Goal: Task Accomplishment & Management: Complete application form

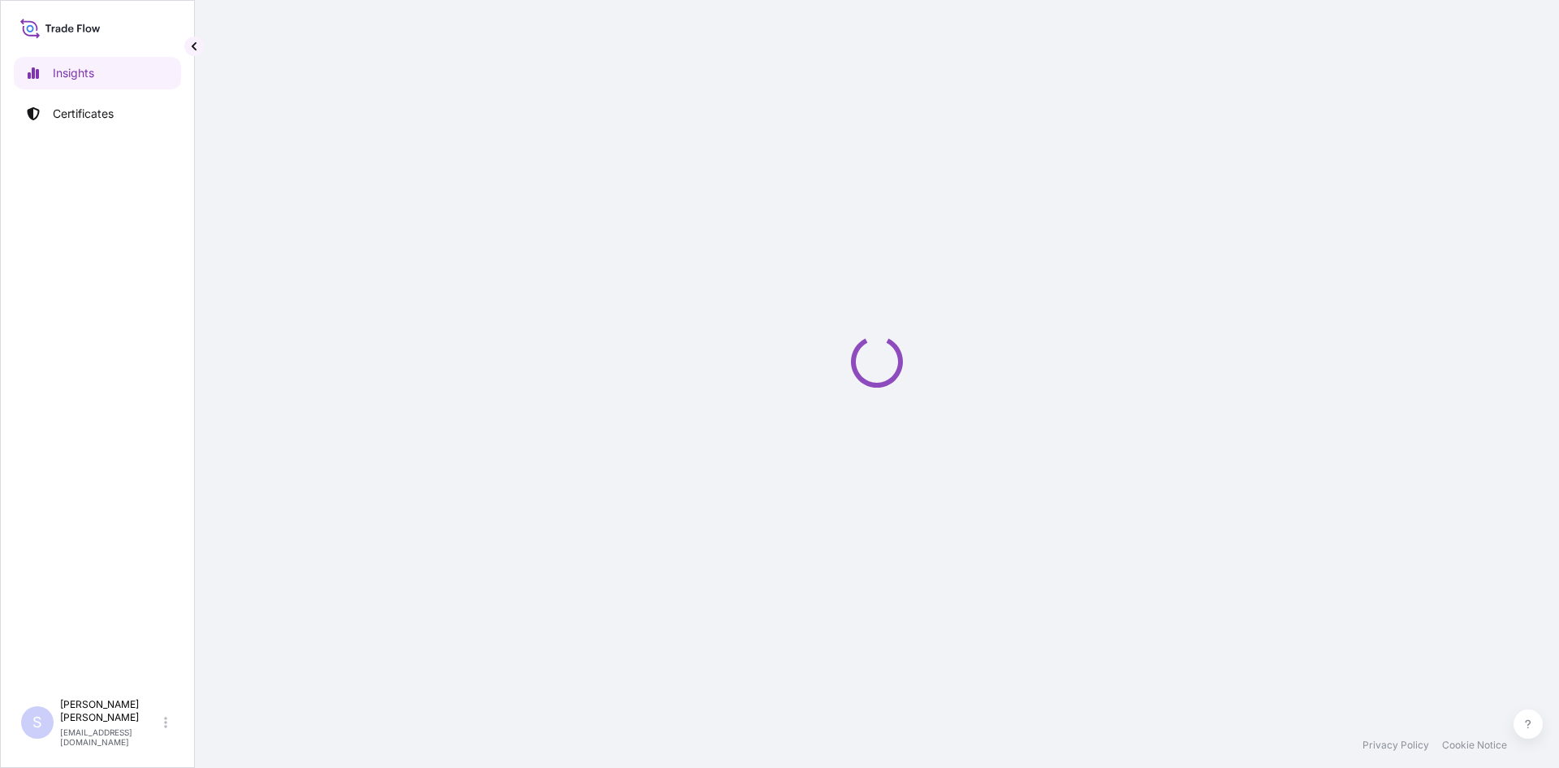
select select "2025"
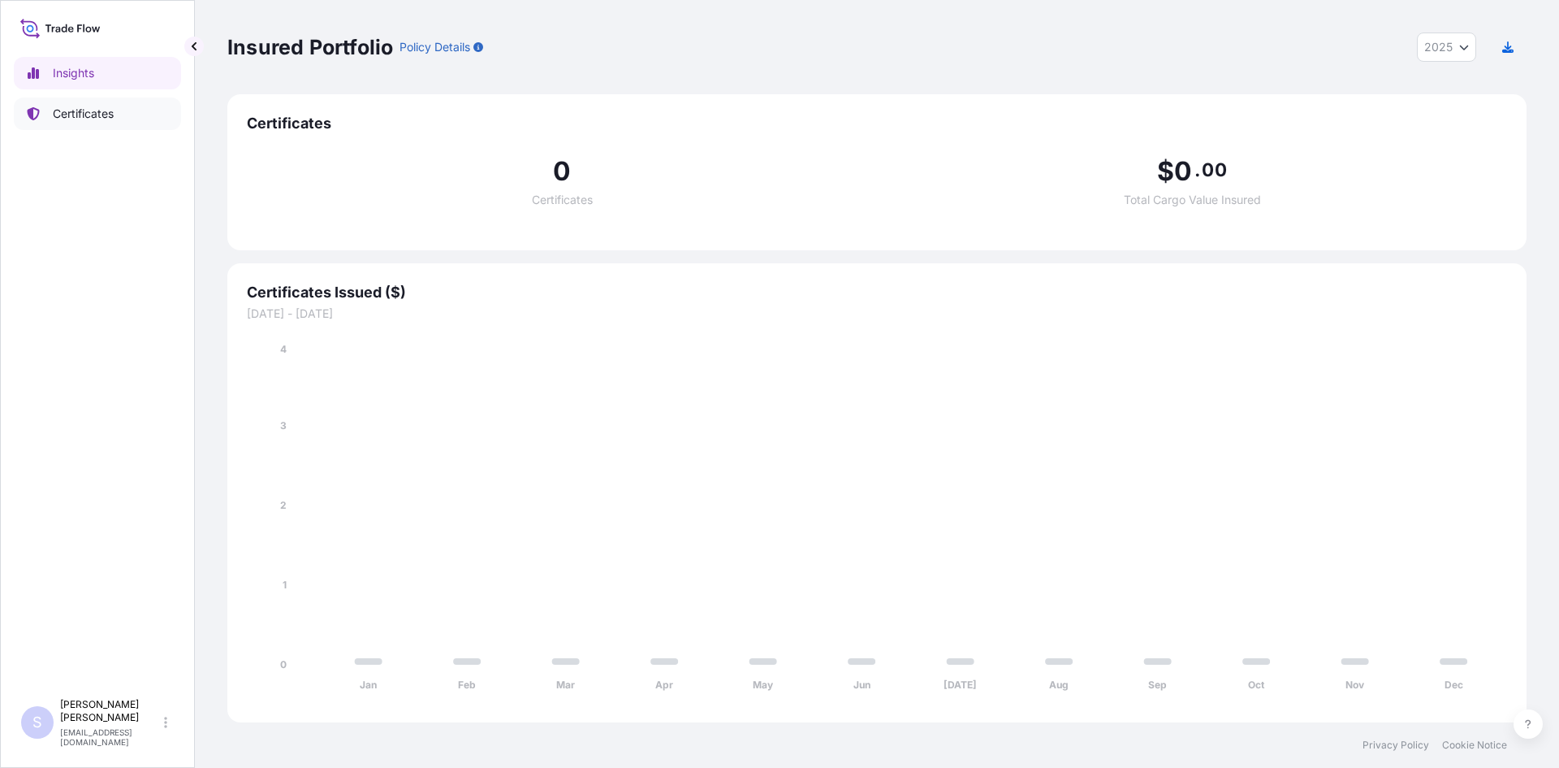
click at [98, 119] on p "Certificates" at bounding box center [83, 114] width 61 height 16
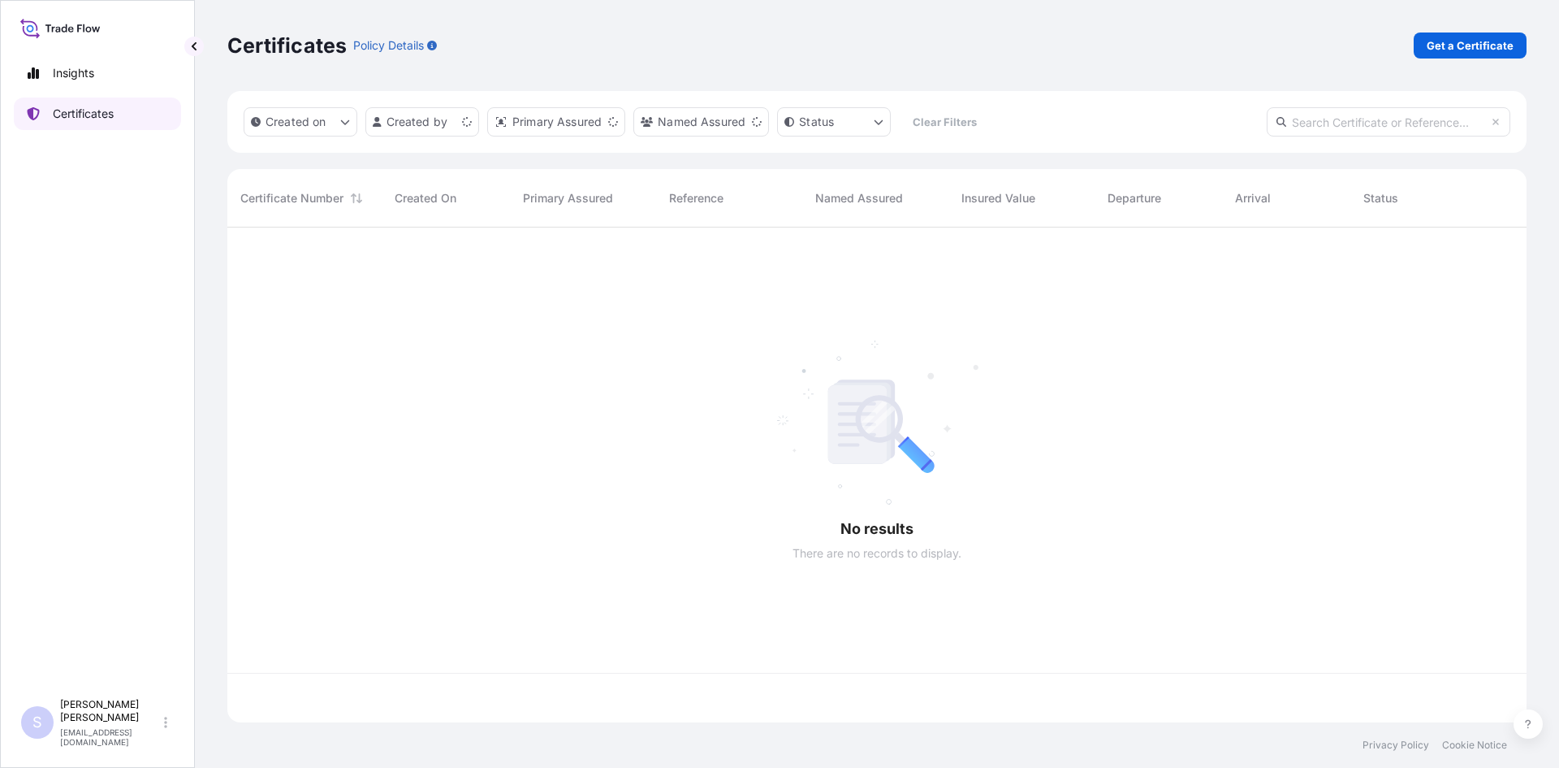
scroll to position [491, 1287]
click at [1475, 39] on p "Get a Certificate" at bounding box center [1470, 45] width 87 height 16
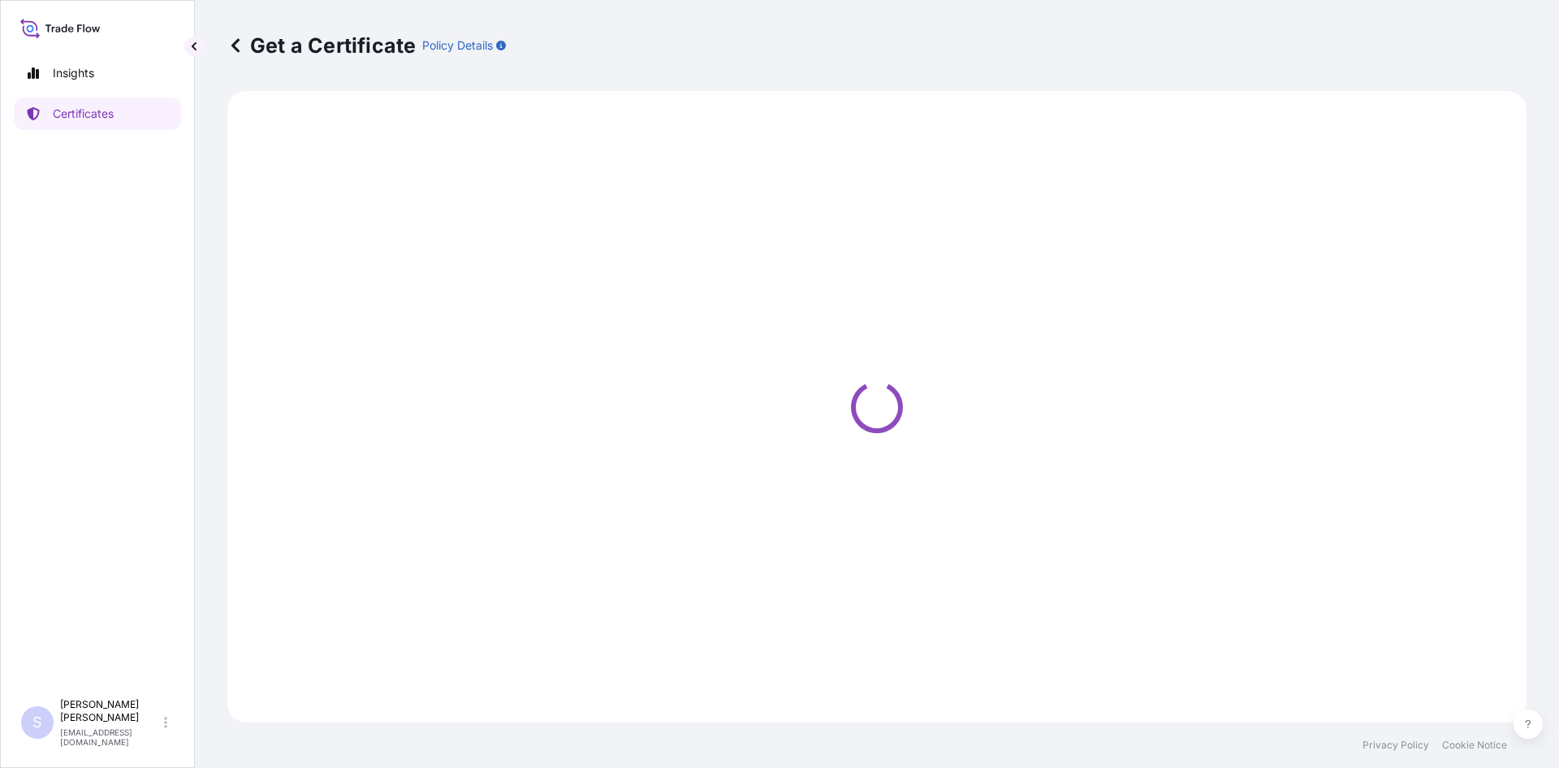
select select "Sea"
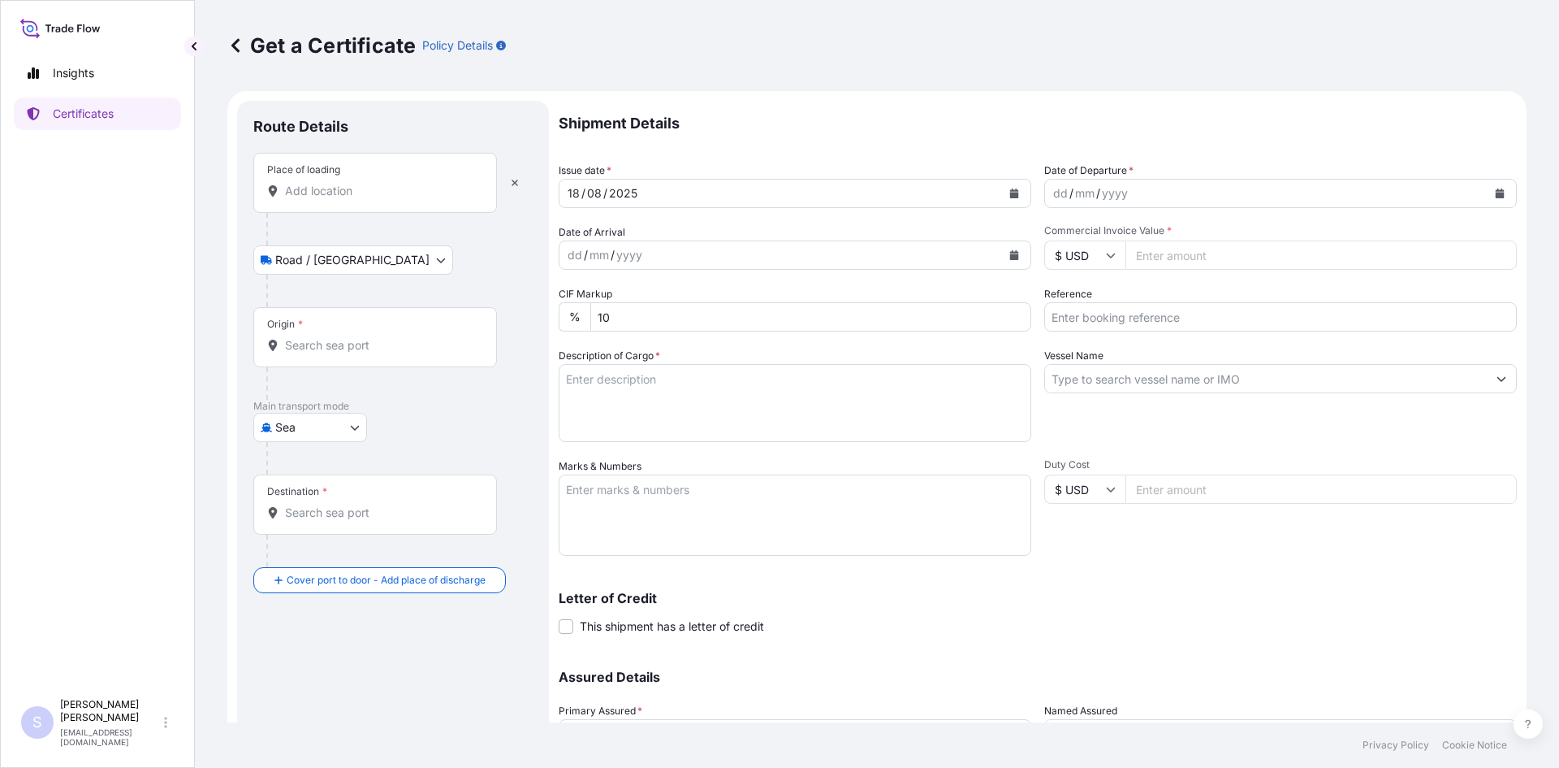
click at [313, 191] on input "Place of loading" at bounding box center [381, 191] width 192 height 16
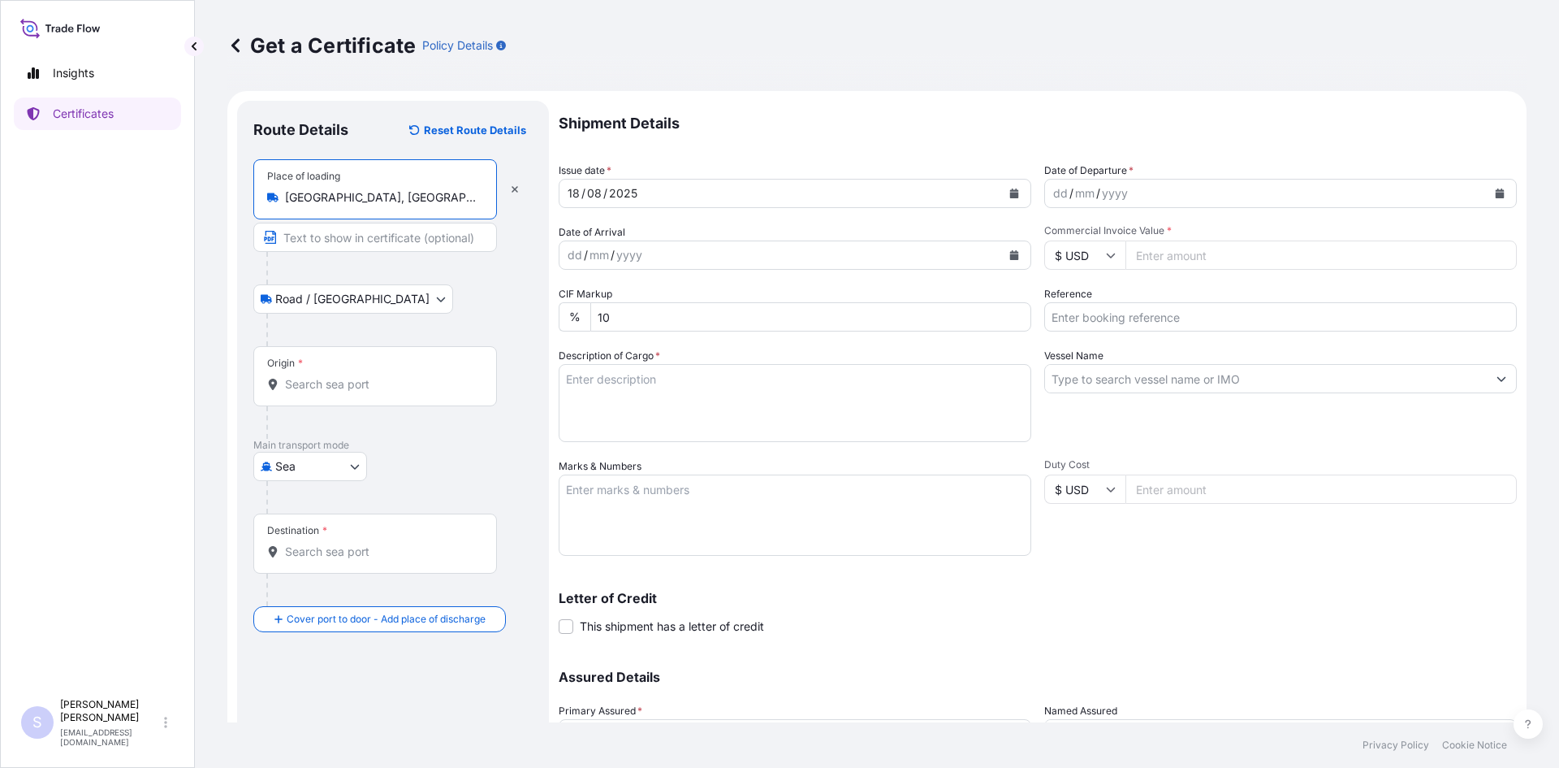
type input "[GEOGRAPHIC_DATA], [GEOGRAPHIC_DATA], [GEOGRAPHIC_DATA]"
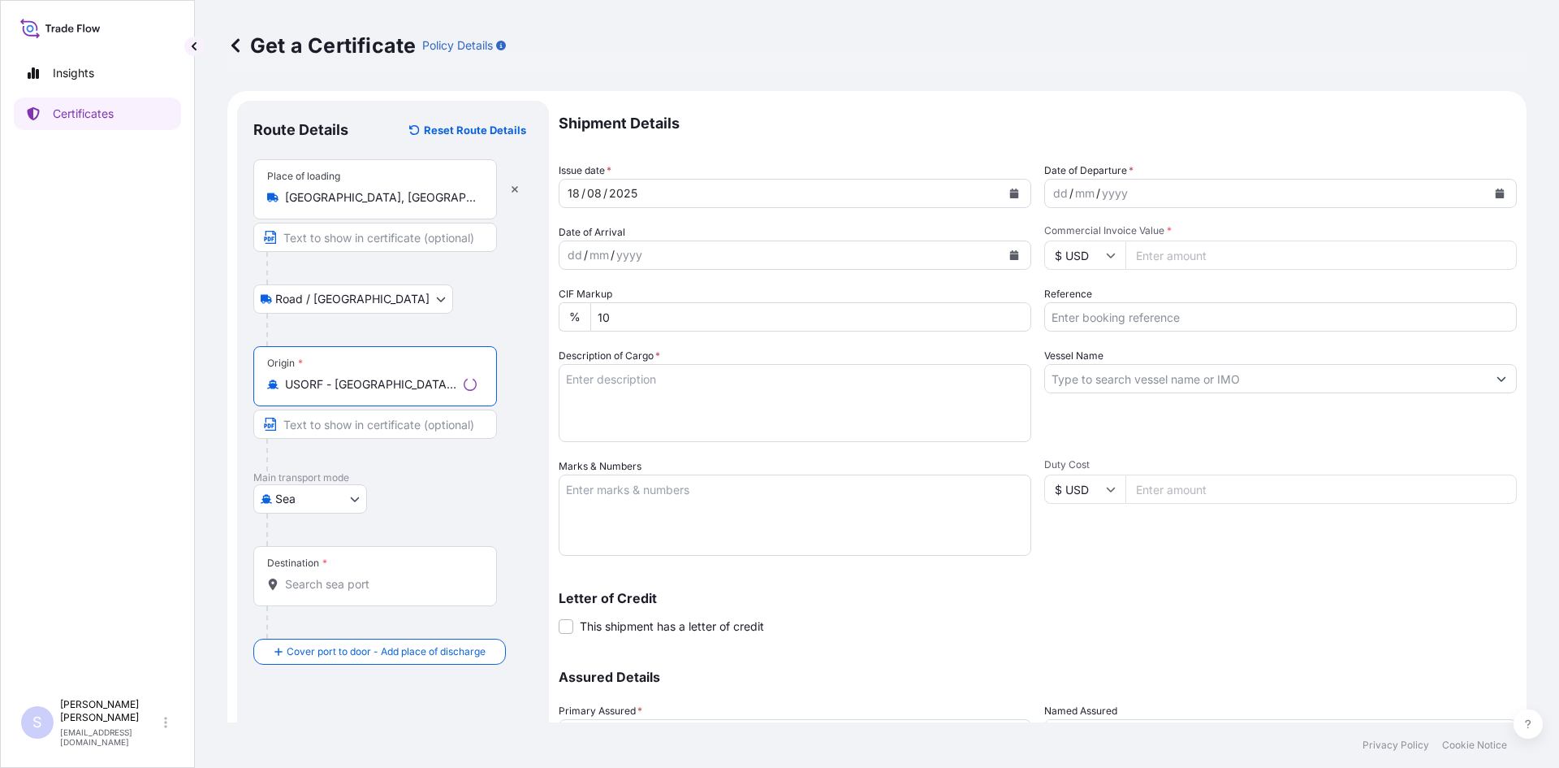
type input "USORF - [GEOGRAPHIC_DATA], [GEOGRAPHIC_DATA]"
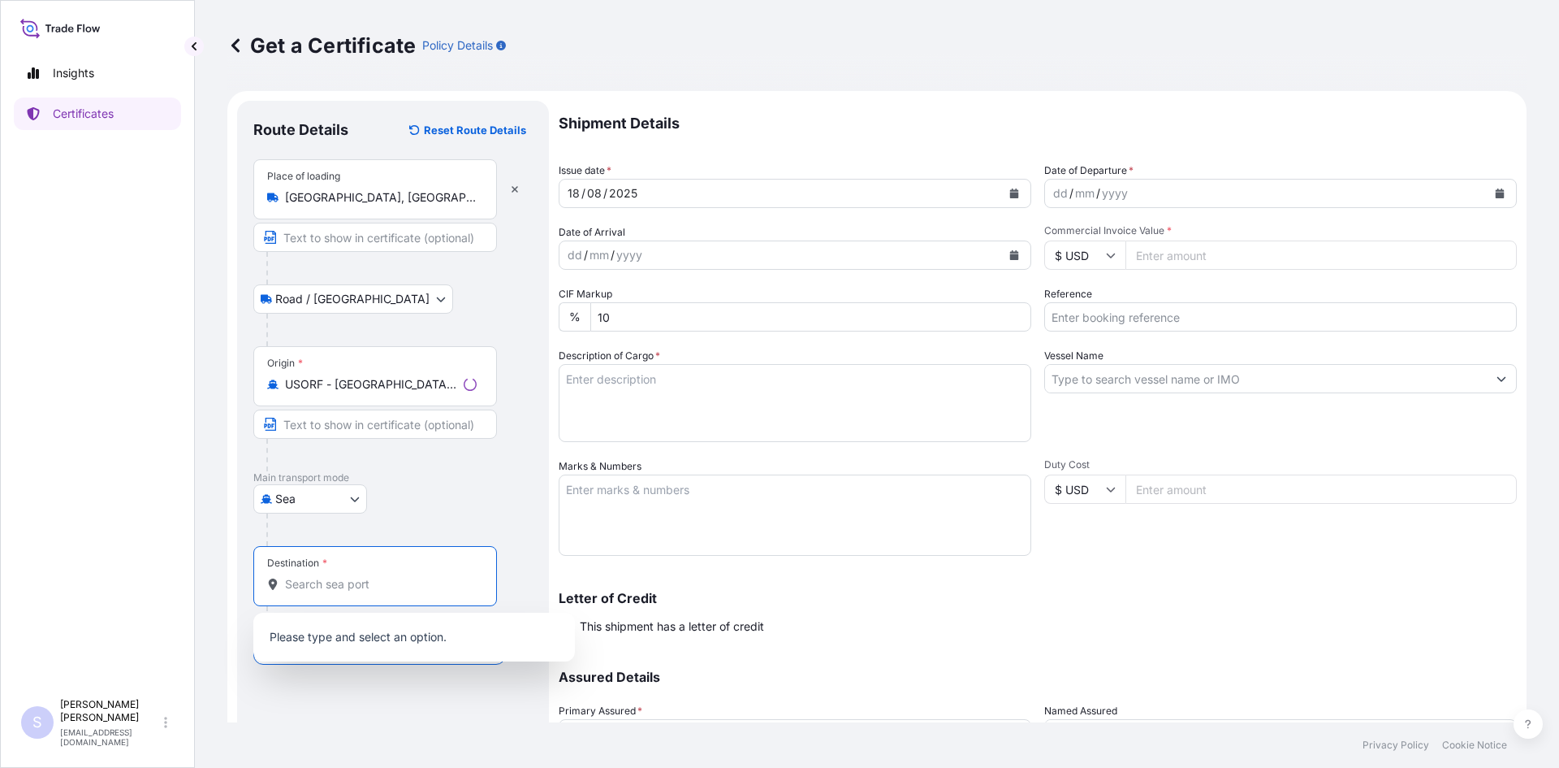
click at [331, 591] on input "Destination *" at bounding box center [381, 584] width 192 height 16
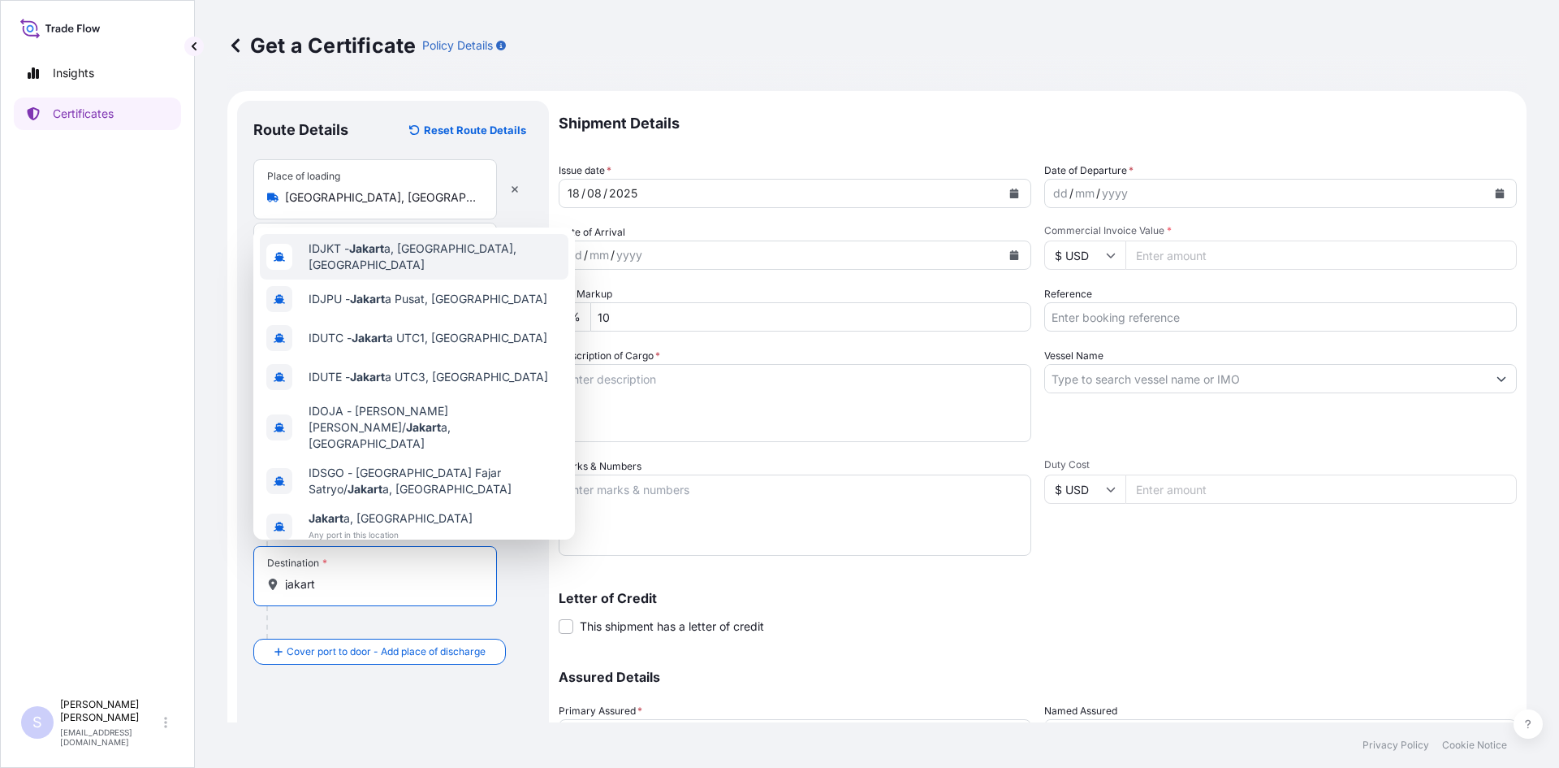
click at [433, 262] on div "IDJKT - Jakart a, [GEOGRAPHIC_DATA], [GEOGRAPHIC_DATA]" at bounding box center [414, 256] width 309 height 45
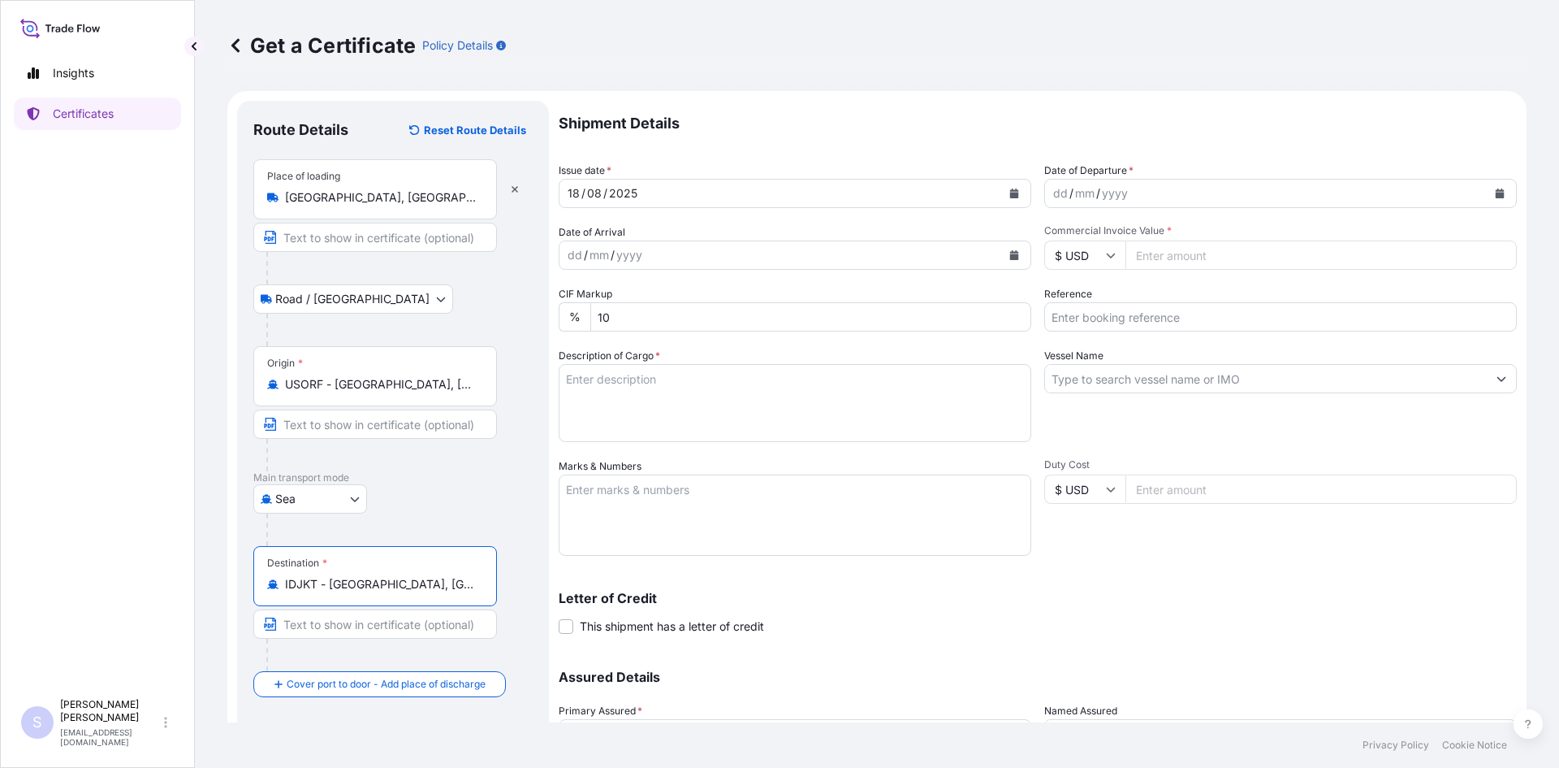
type input "IDJKT - [GEOGRAPHIC_DATA], [GEOGRAPHIC_DATA], [GEOGRAPHIC_DATA]"
click at [1495, 192] on icon "Calendar" at bounding box center [1500, 193] width 10 height 10
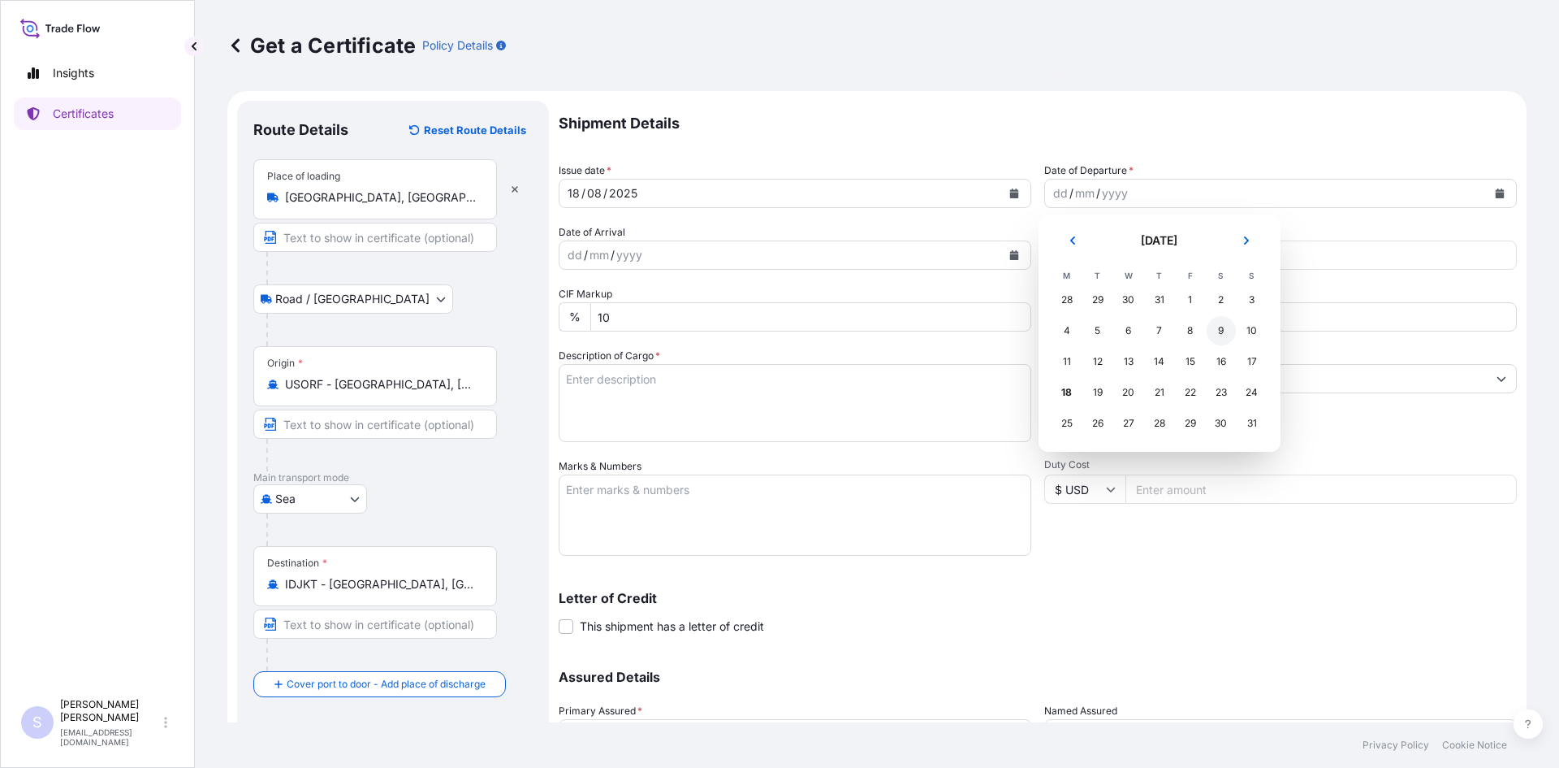
click at [1213, 330] on div "9" at bounding box center [1221, 330] width 29 height 29
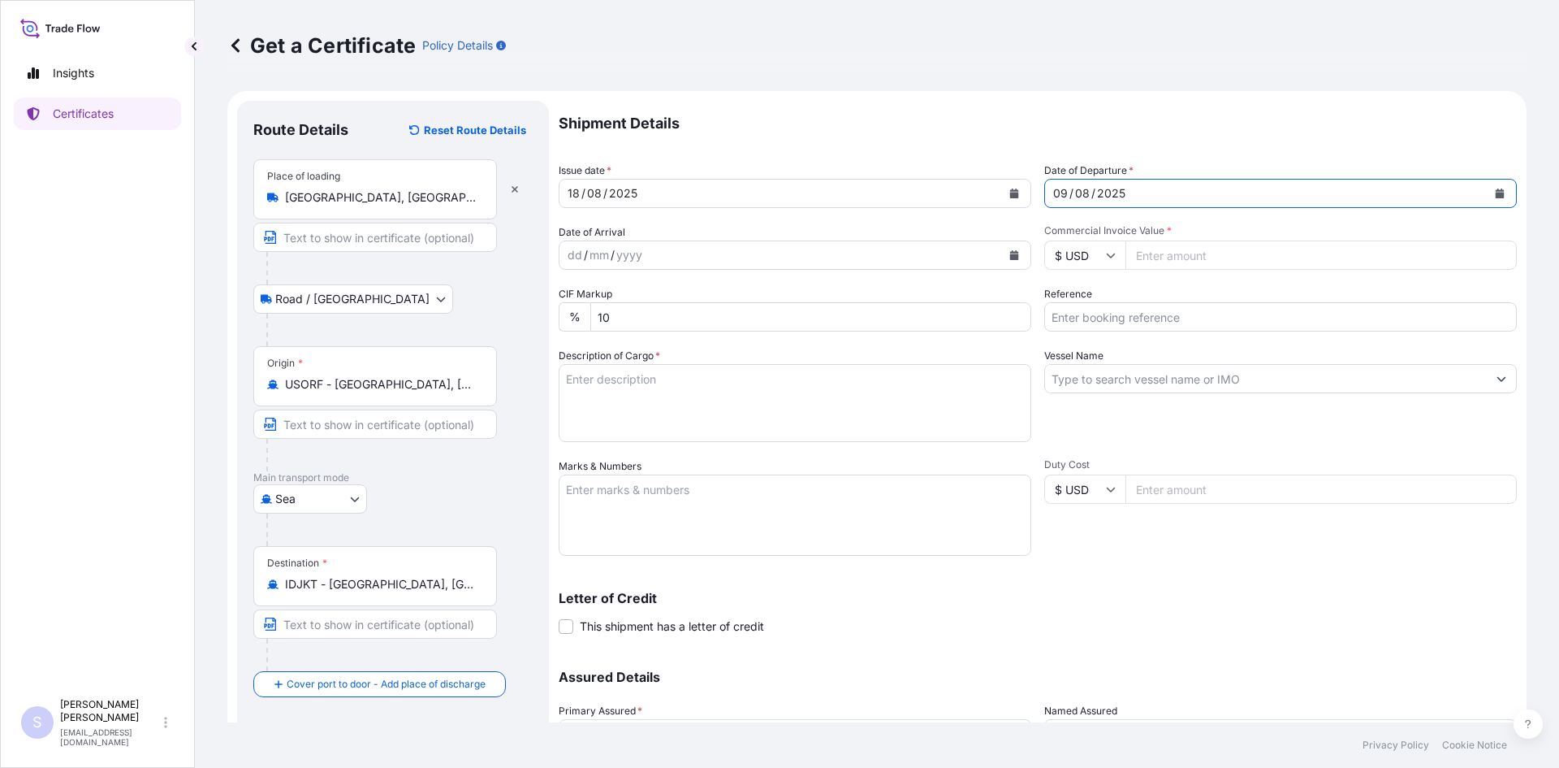
click at [1014, 254] on button "Calendar" at bounding box center [1014, 255] width 26 height 26
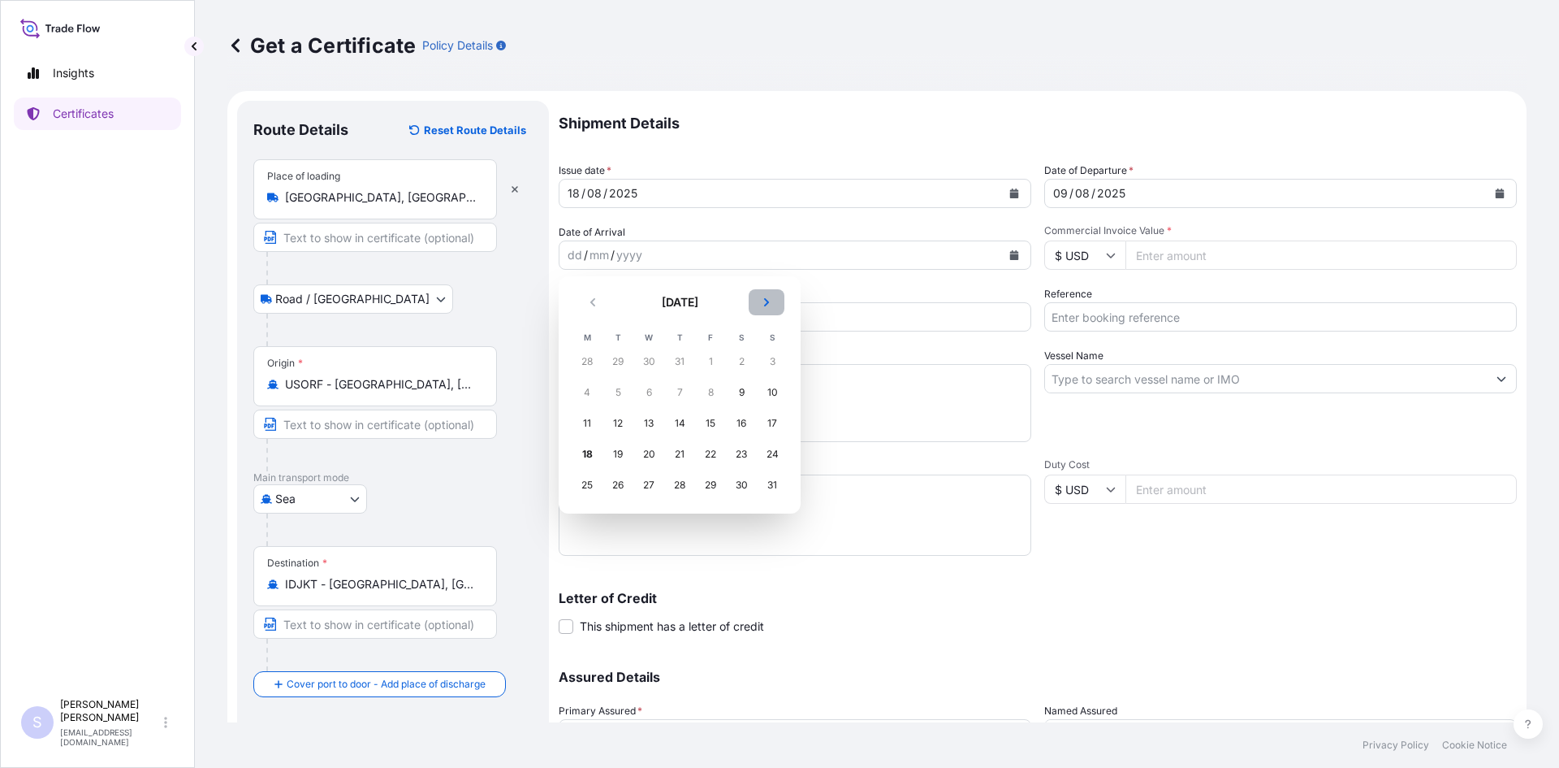
click at [753, 300] on button "Next" at bounding box center [767, 302] width 36 height 26
click at [614, 451] on div "23" at bounding box center [617, 453] width 29 height 29
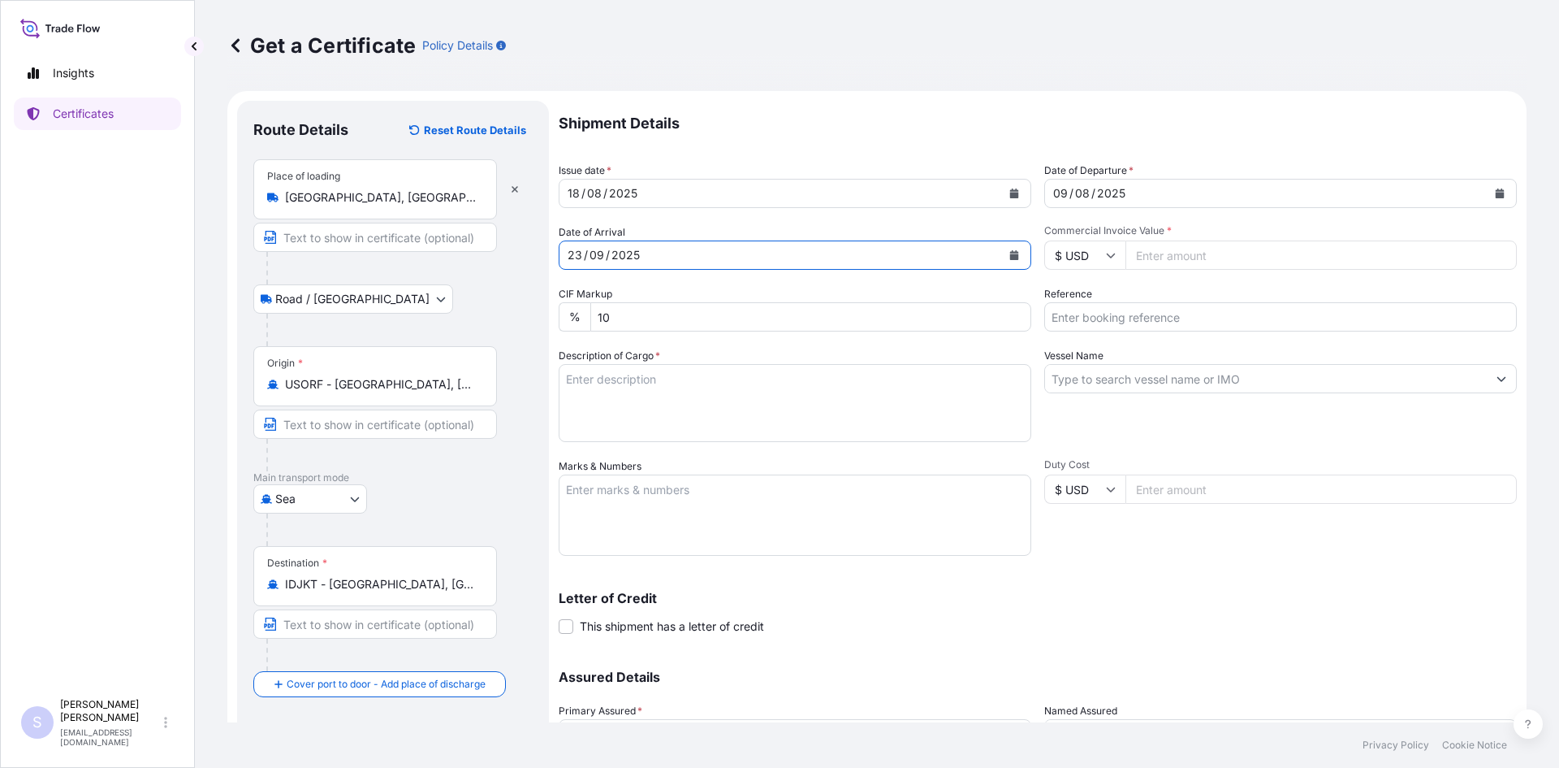
click at [1170, 268] on input "Commercial Invoice Value *" at bounding box center [1321, 254] width 391 height 29
type input "24500"
click at [1136, 317] on input "Reference" at bounding box center [1280, 316] width 473 height 29
type input "2580844"
type textarea "700 BAGS KRYSTAR 300 CRYSTALLINE FRUCTOSE"
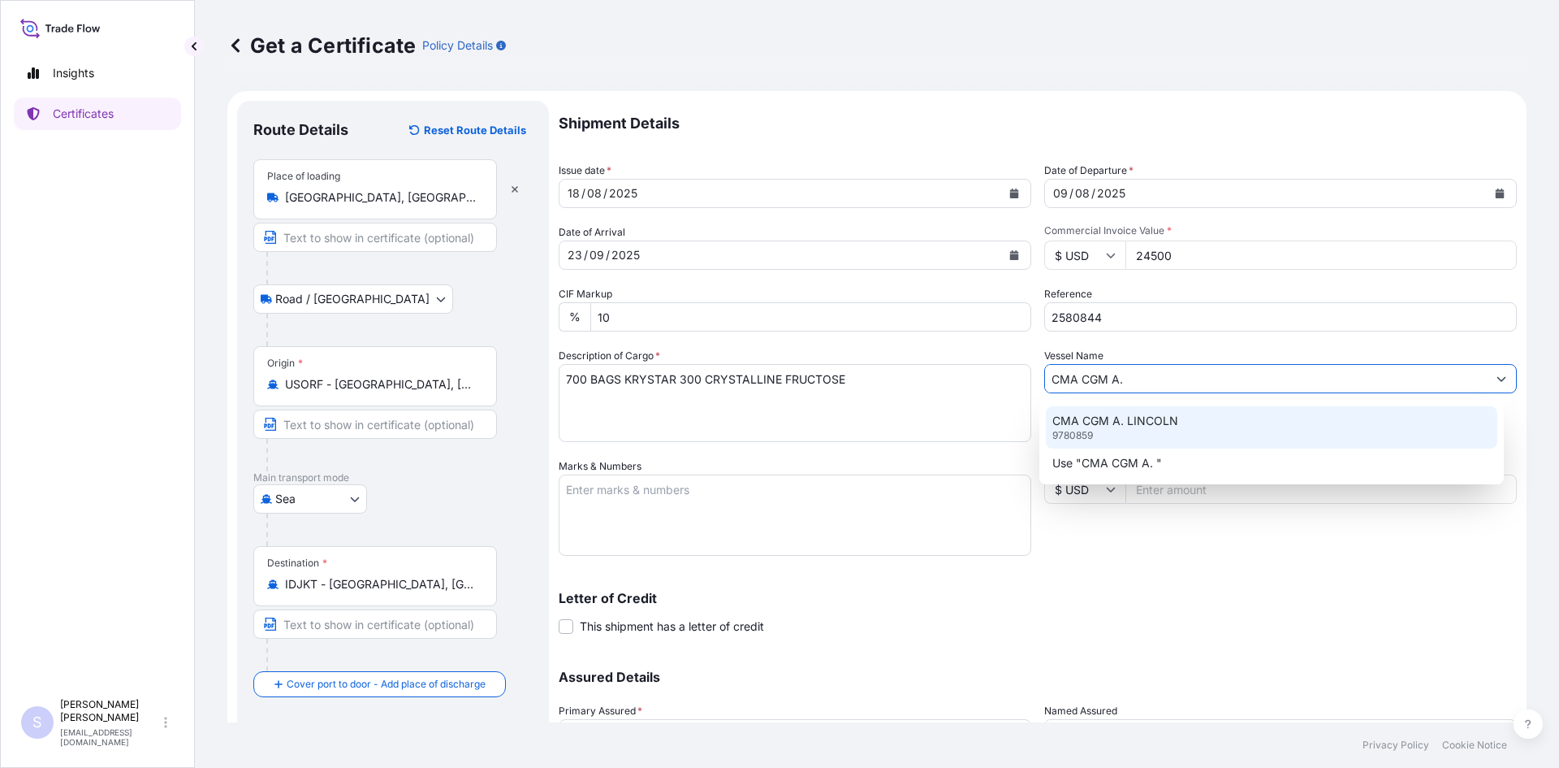
click at [1148, 411] on div "CMA CGM A. LINCOLN 9780859" at bounding box center [1272, 427] width 452 height 42
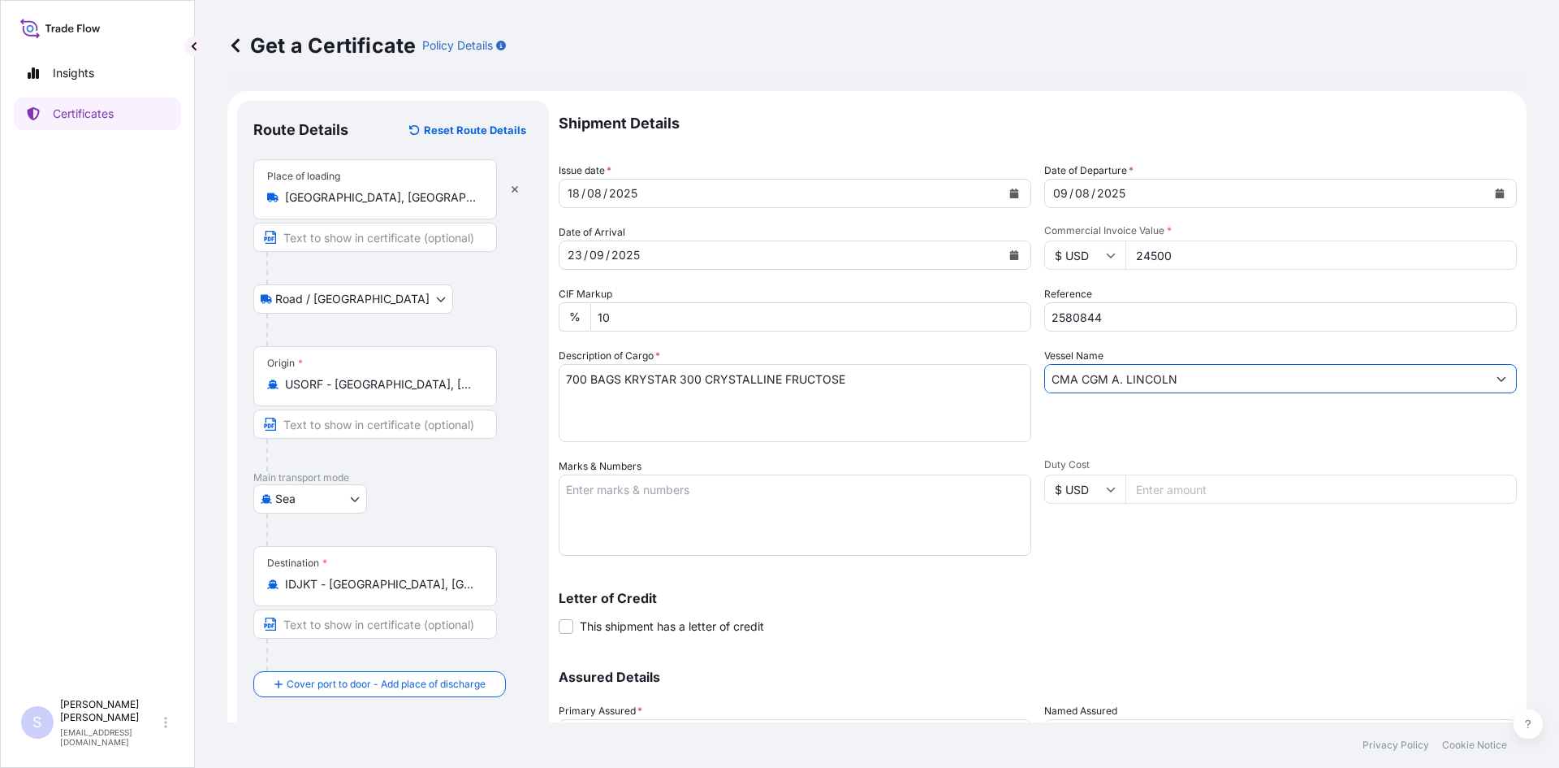
type input "CMA CGM A. LINCOLN"
click at [844, 484] on textarea "Marks & Numbers" at bounding box center [795, 514] width 473 height 81
type textarea "TLLU3092650 0120481"
click at [1120, 582] on div "Letter of Credit This shipment has a letter of credit Letter of credit * Letter…" at bounding box center [1038, 603] width 958 height 63
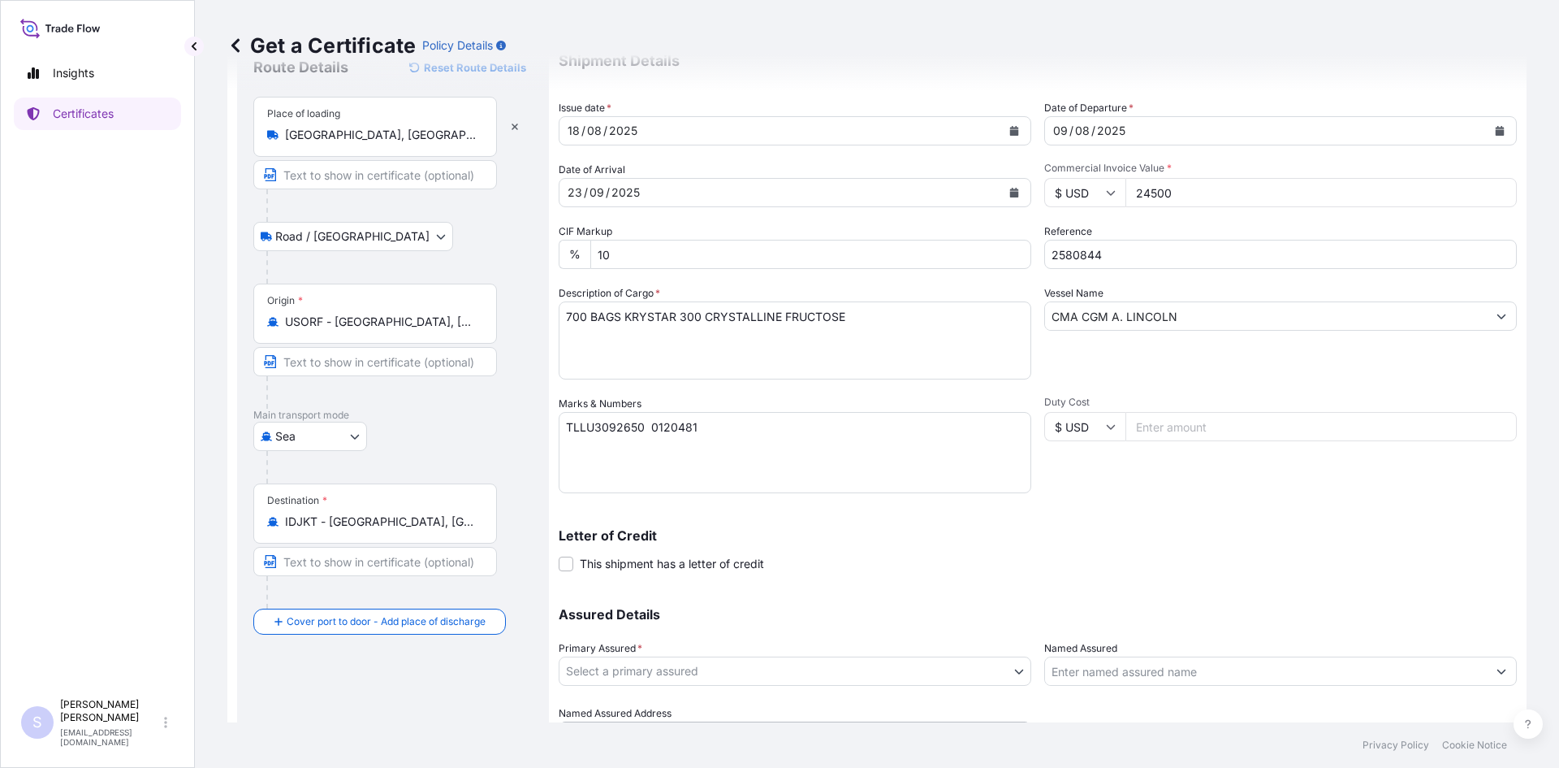
scroll to position [146, 0]
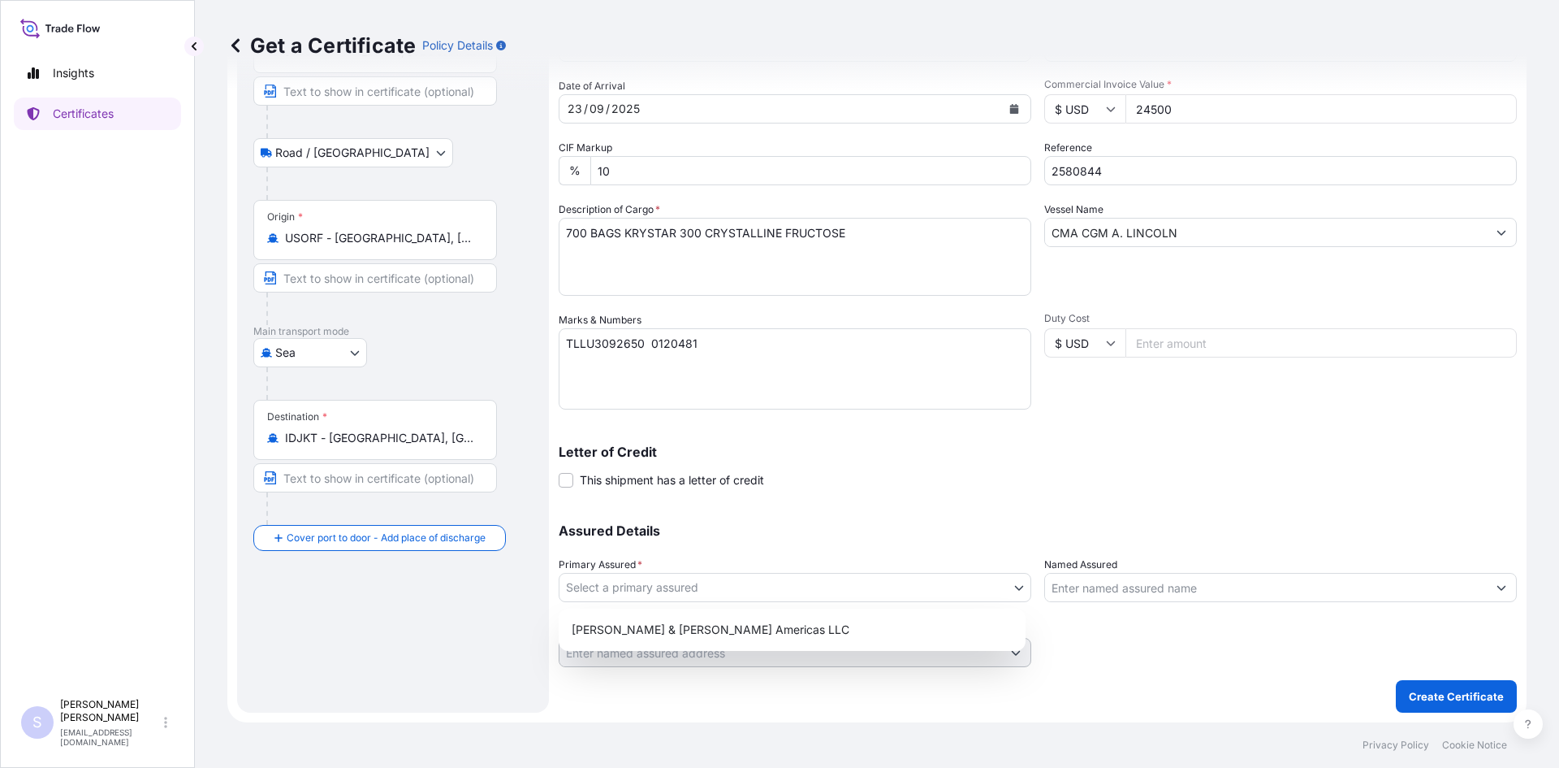
click at [671, 592] on body "Insights Certificates S [PERSON_NAME] [EMAIL_ADDRESS][DOMAIN_NAME] Get a Certif…" at bounding box center [779, 384] width 1559 height 768
click at [664, 637] on div "[PERSON_NAME] & [PERSON_NAME] Americas LLC" at bounding box center [792, 629] width 454 height 29
select select "31658"
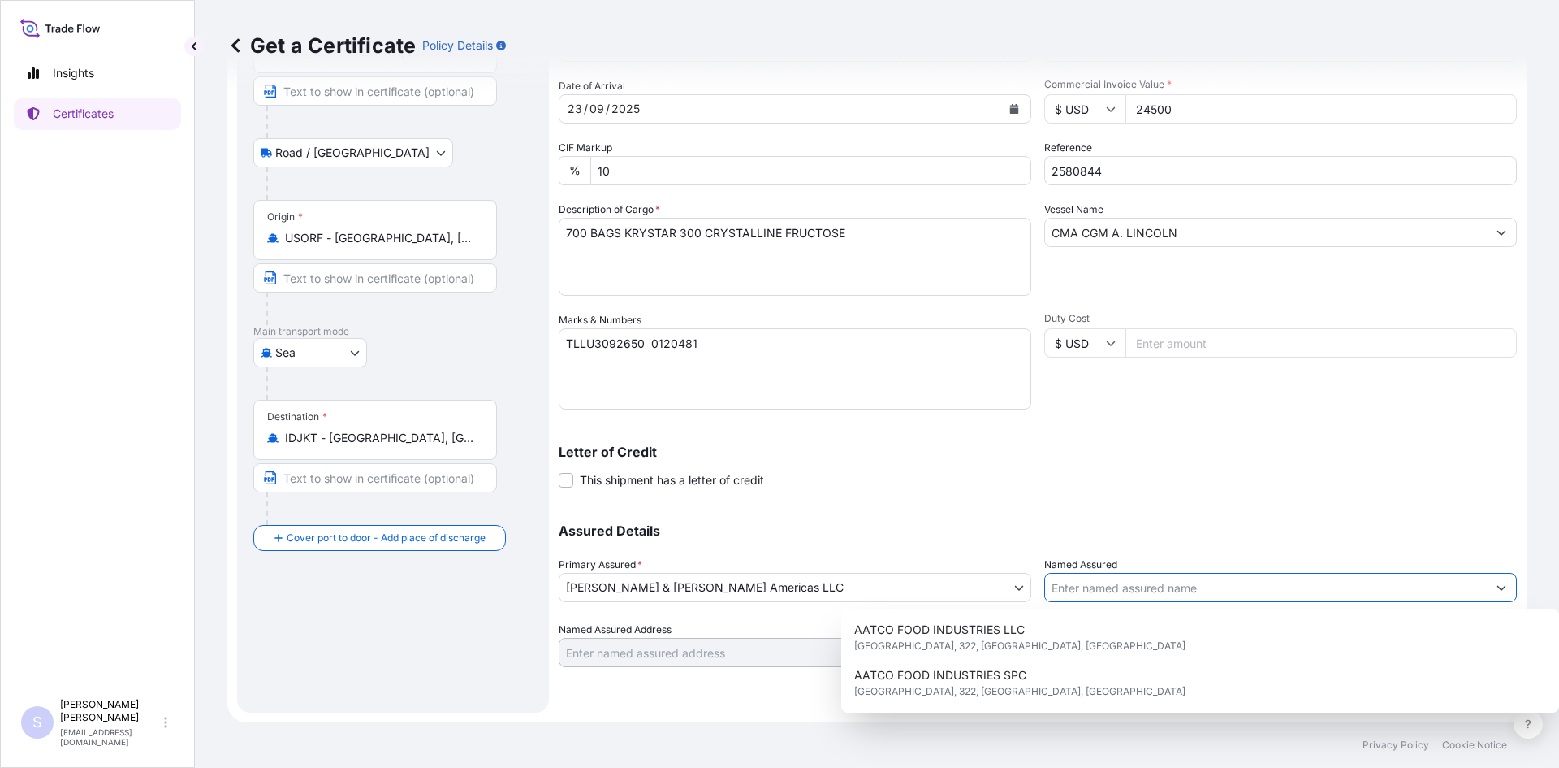
click at [1133, 574] on input "Named Assured" at bounding box center [1266, 587] width 442 height 29
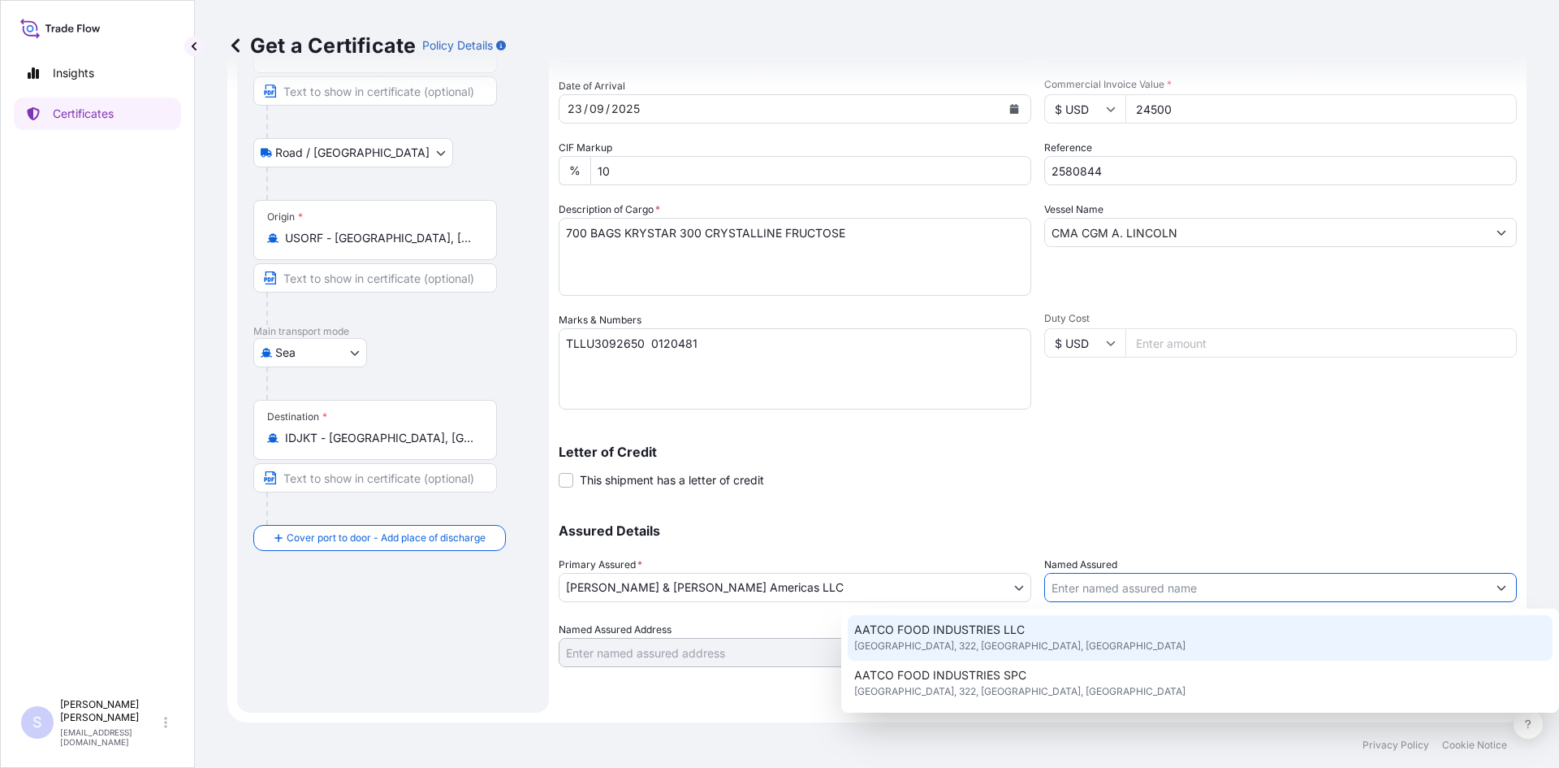
click at [1107, 586] on input "Named Assured" at bounding box center [1266, 587] width 442 height 29
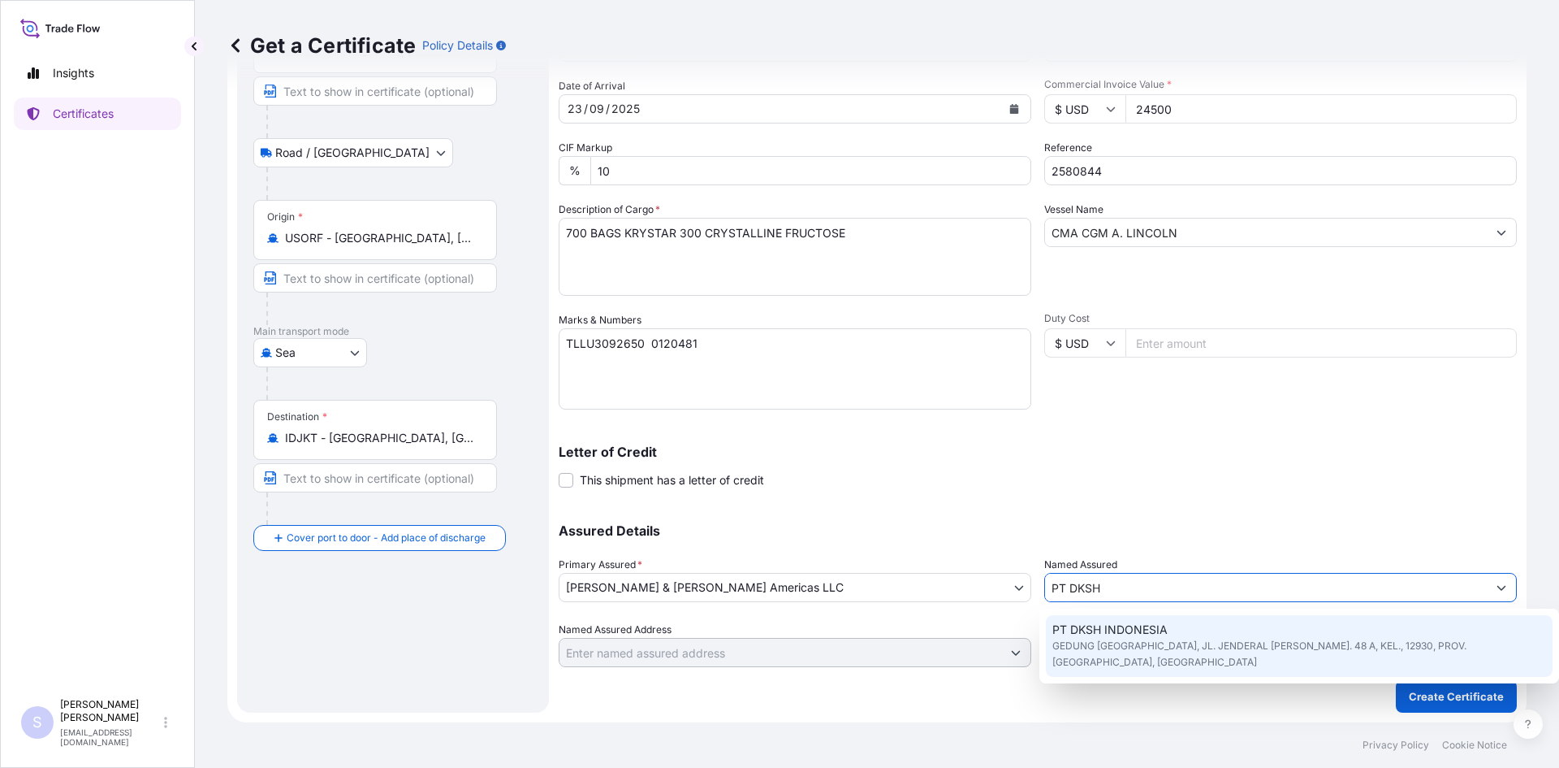
click at [1114, 646] on span "GEDUNG [GEOGRAPHIC_DATA], JL. JENDERAL [PERSON_NAME]. 48 A, KEL., 12930, PROV. …" at bounding box center [1300, 654] width 495 height 32
type input "PT DKSH INDONESIA"
type input "GEDUNG [GEOGRAPHIC_DATA], JL. JENDERAL [PERSON_NAME]. 48 A, KEL."
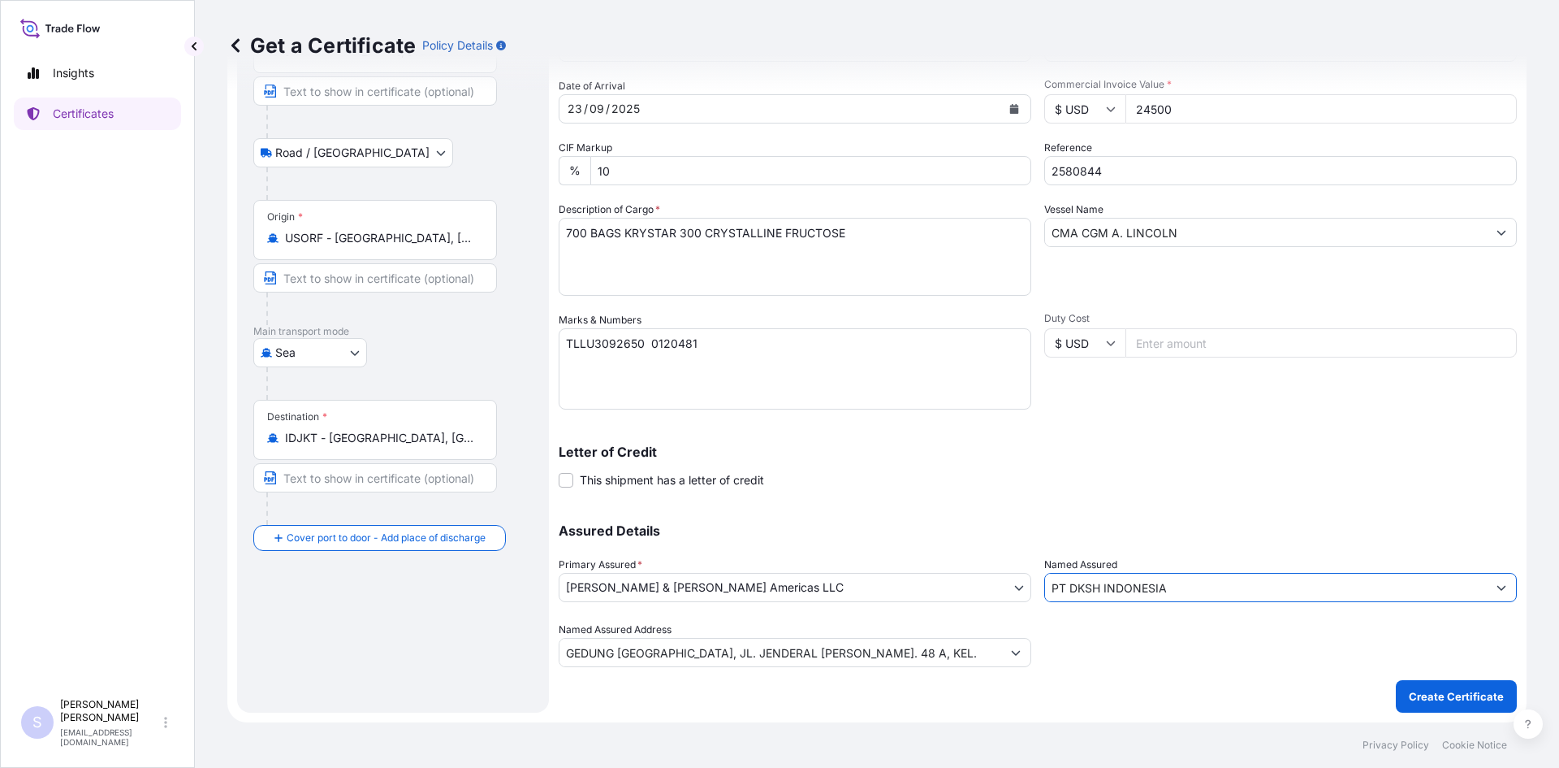
type input "PT DKSH INDONESIA"
click at [1412, 674] on div "Shipment Details Issue date * [DATE] Date of Departure * [DATE] Date of Arrival…" at bounding box center [1038, 334] width 958 height 758
click at [1412, 707] on button "Create Certificate" at bounding box center [1456, 696] width 121 height 32
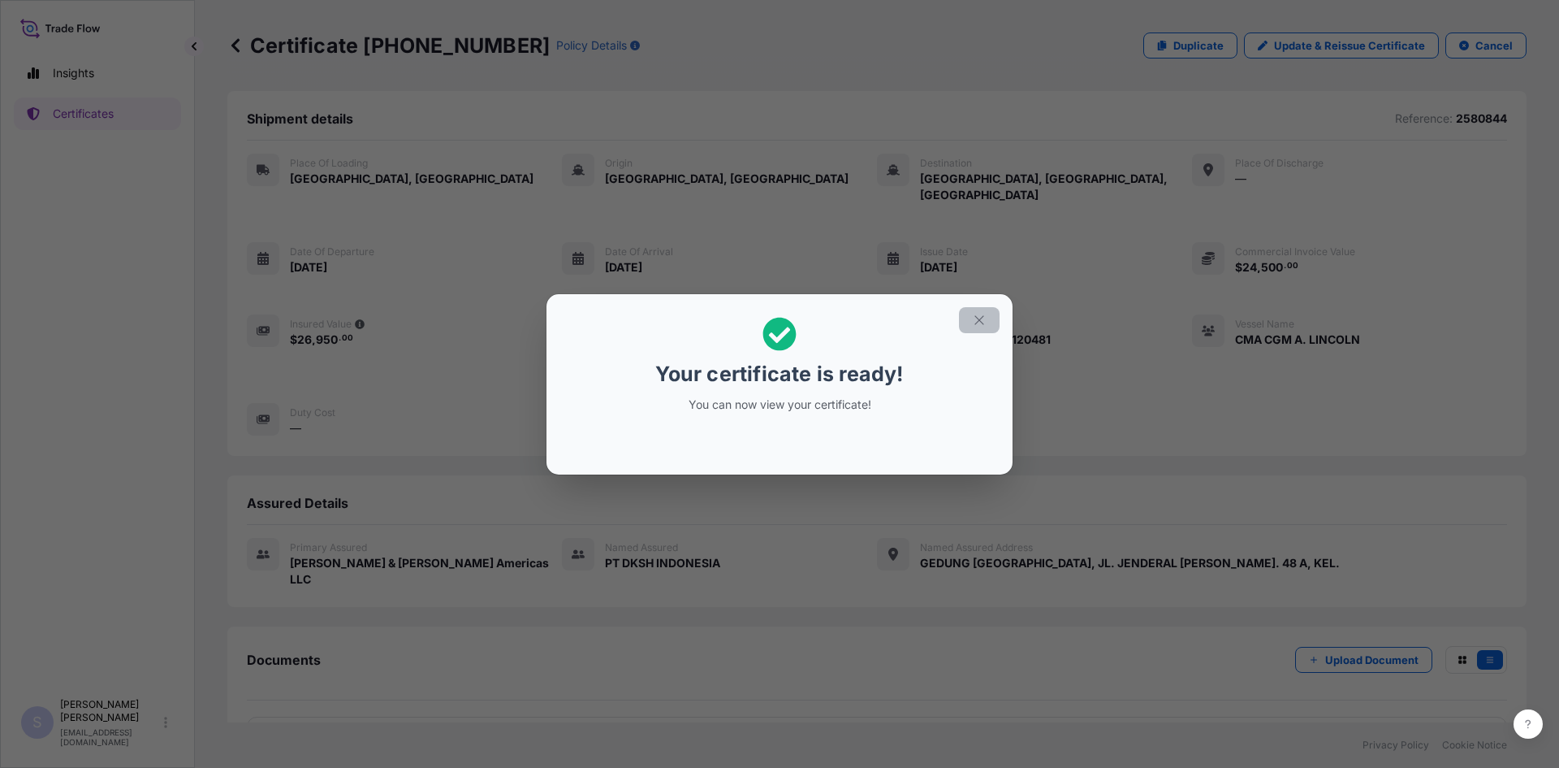
click at [981, 331] on button "button" at bounding box center [979, 320] width 41 height 26
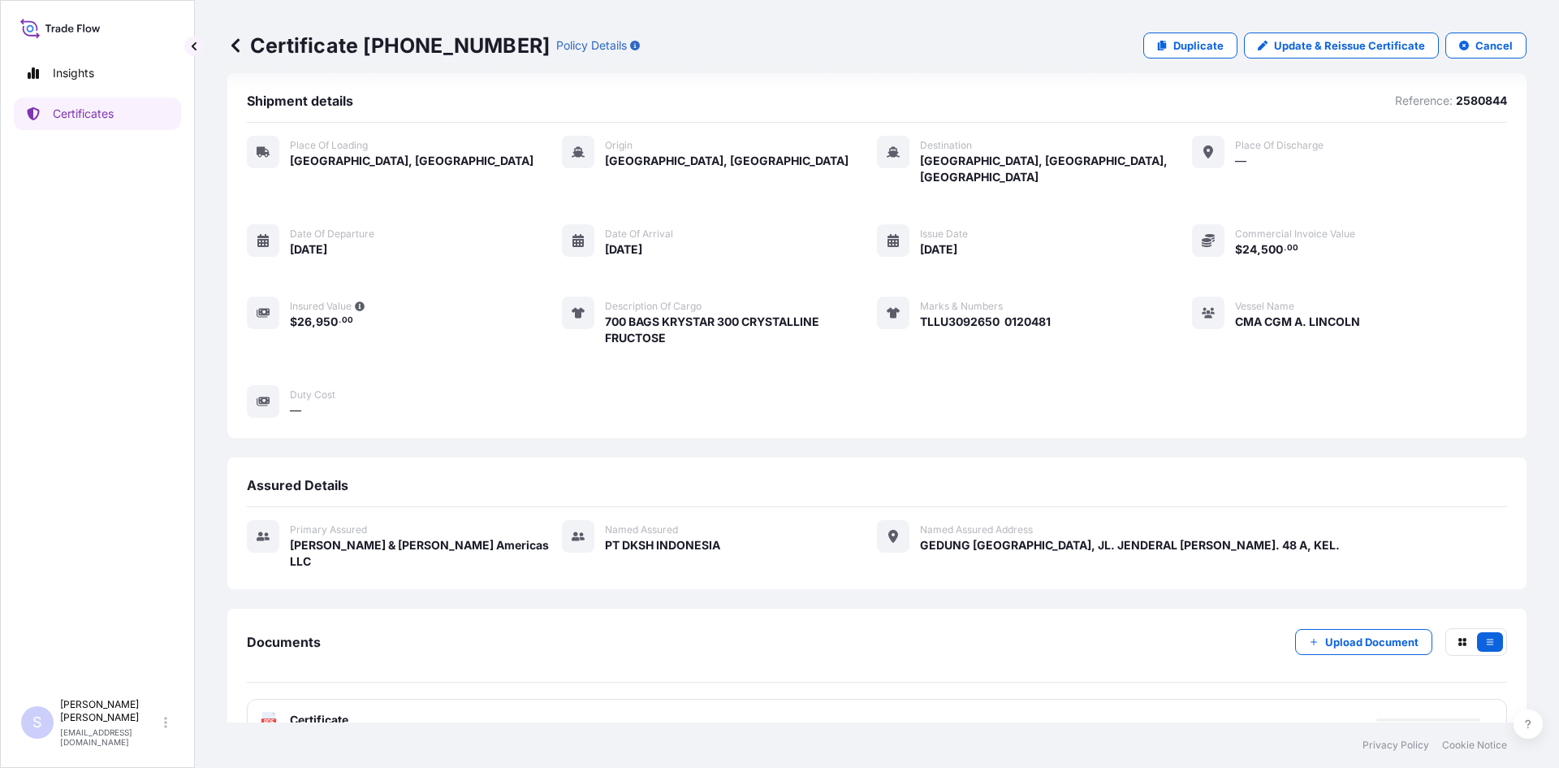
scroll to position [24, 0]
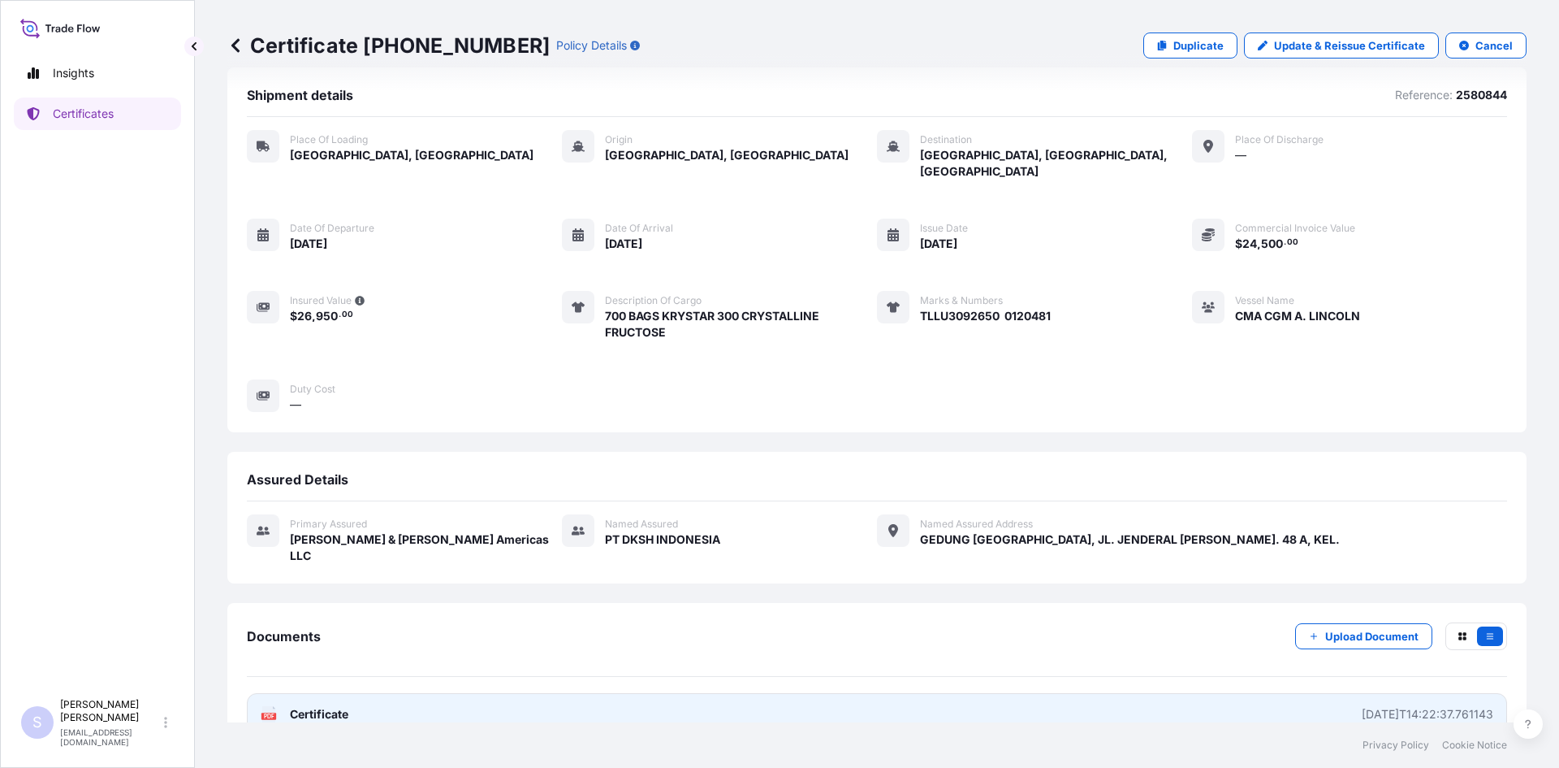
click at [262, 706] on icon "PDF" at bounding box center [269, 714] width 16 height 16
